Goal: Obtain resource: Obtain resource

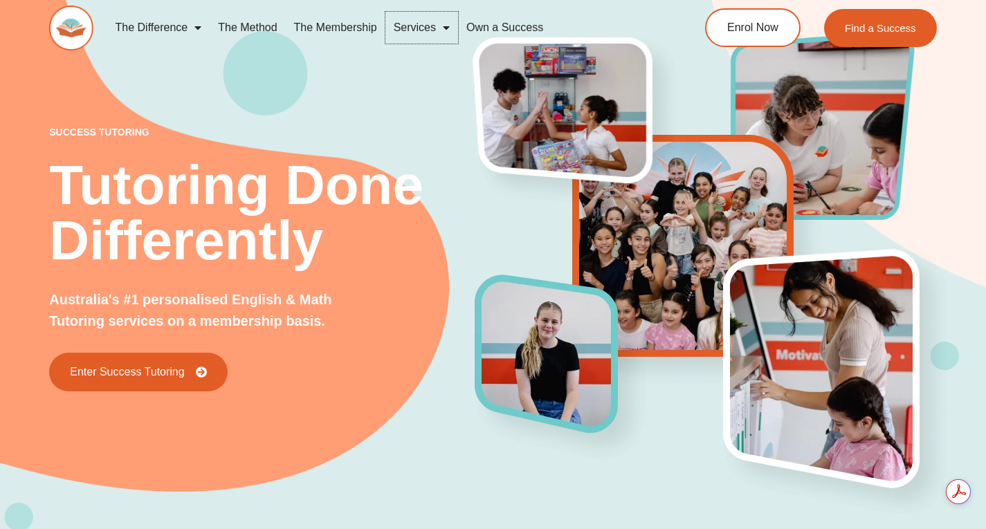
click at [437, 29] on span "Menu" at bounding box center [443, 27] width 14 height 25
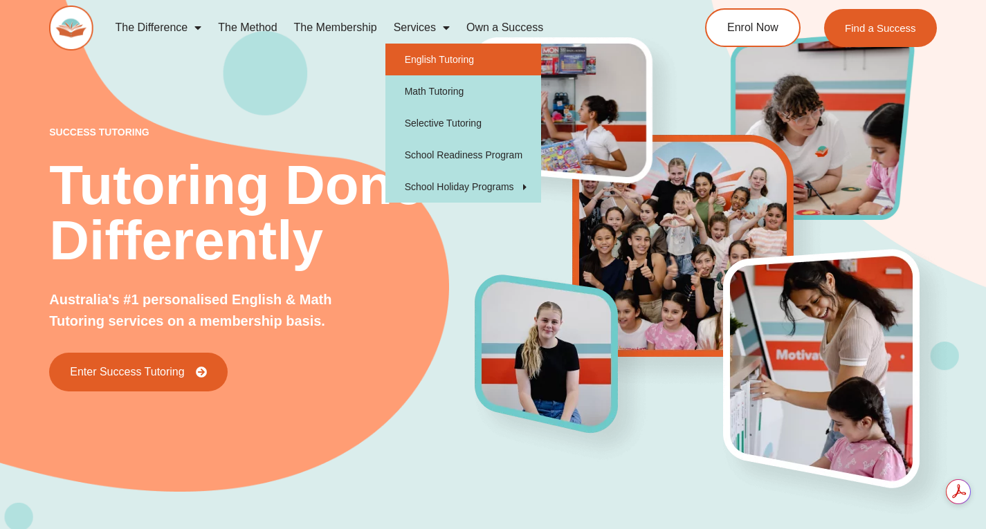
click at [437, 55] on link "English Tutoring" at bounding box center [463, 60] width 156 height 32
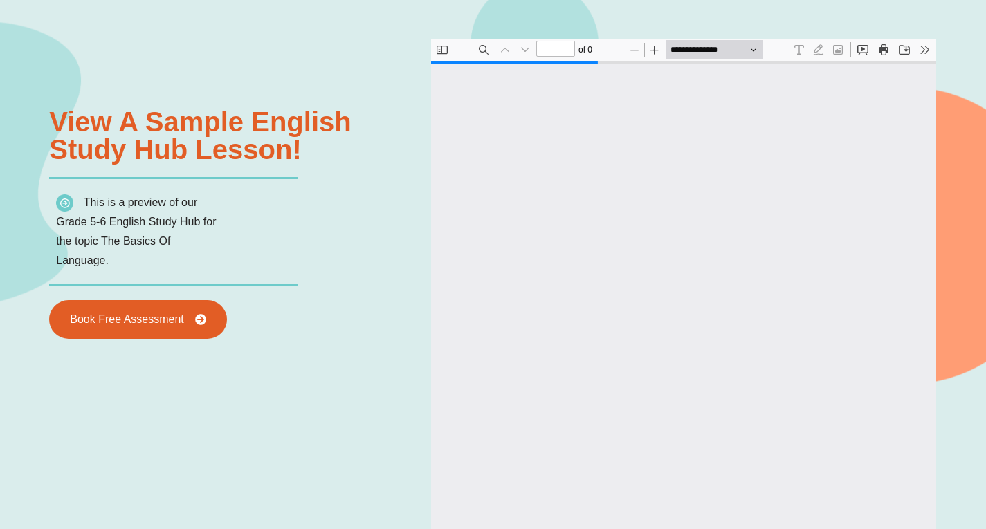
type input "*"
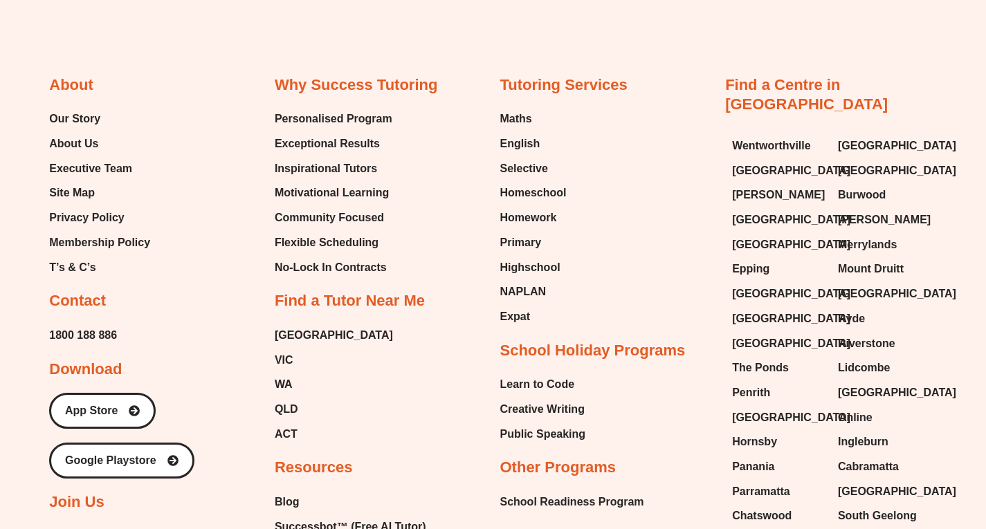
scroll to position [5369, 0]
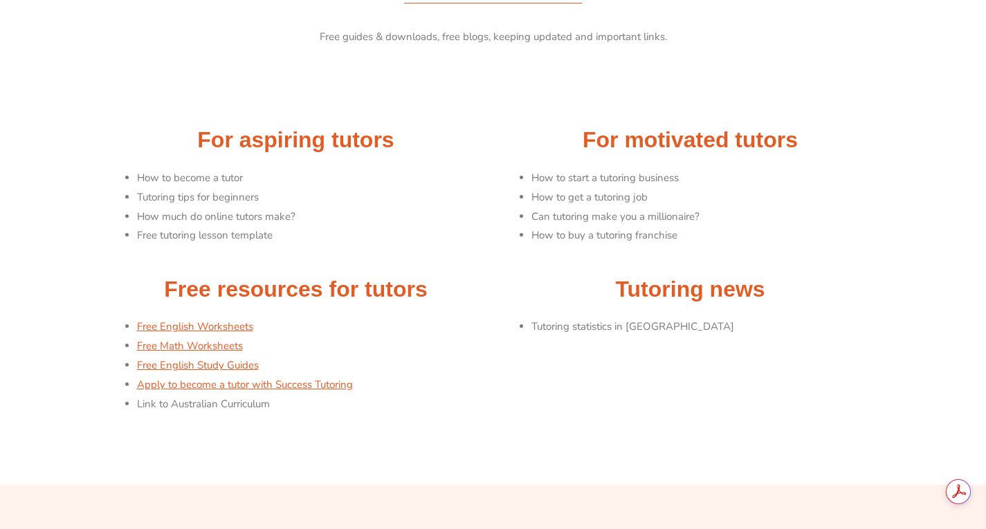
scroll to position [72, 0]
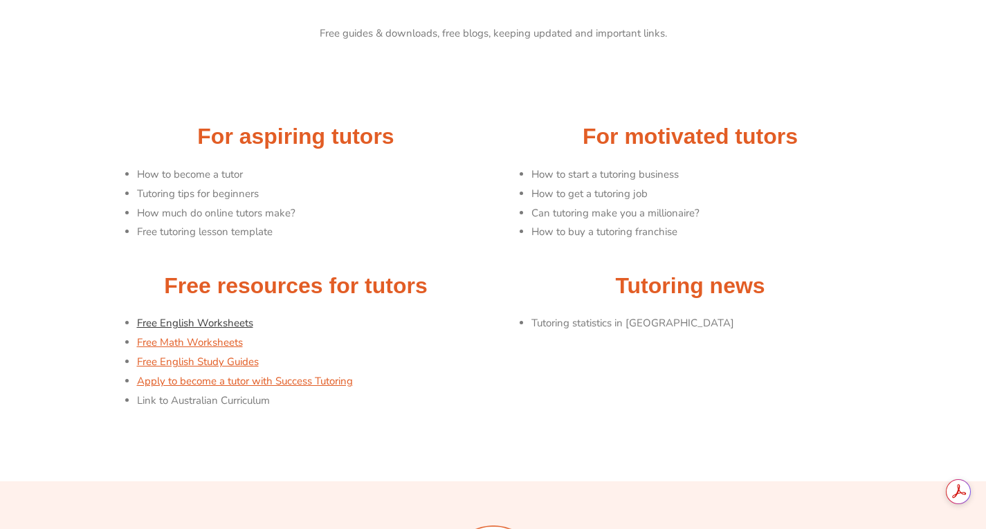
click at [228, 320] on link "Free English Worksheets" at bounding box center [195, 323] width 116 height 14
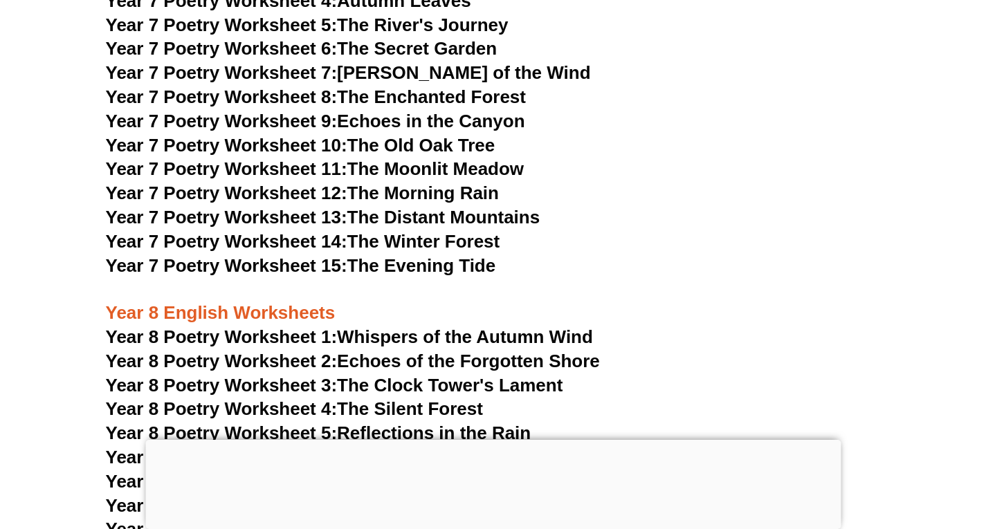
scroll to position [8905, 0]
